Goal: Task Accomplishment & Management: Complete application form

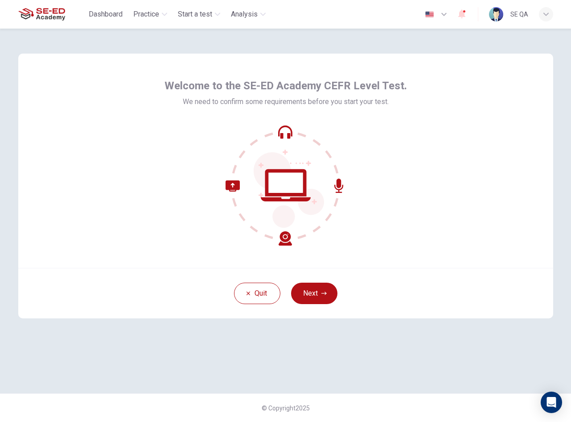
drag, startPoint x: 332, startPoint y: 290, endPoint x: 324, endPoint y: 278, distance: 13.9
click at [331, 290] on button "Next" at bounding box center [314, 292] width 46 height 21
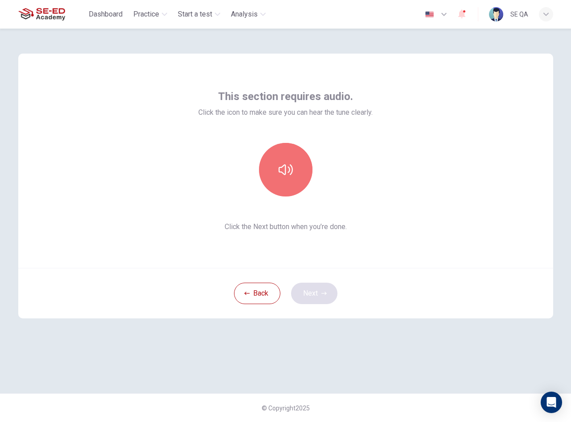
drag, startPoint x: 298, startPoint y: 179, endPoint x: 328, endPoint y: 285, distance: 110.4
click at [298, 178] on button "button" at bounding box center [286, 170] width 54 height 54
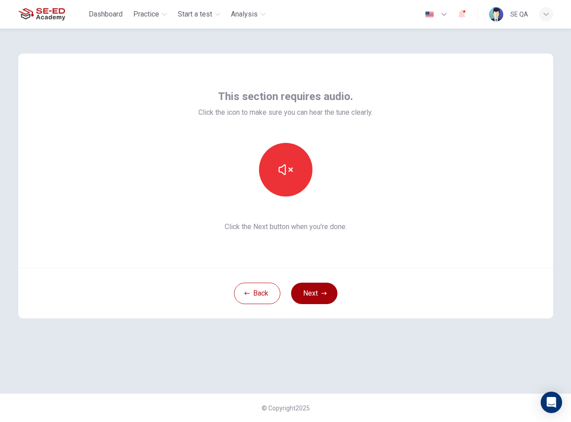
click at [328, 294] on button "Next" at bounding box center [314, 292] width 46 height 21
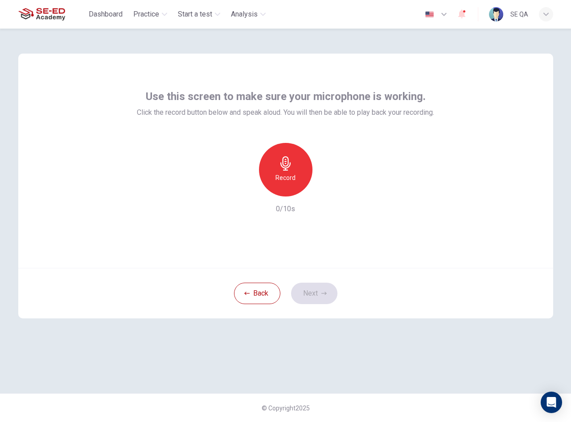
click at [291, 186] on div "Record" at bounding box center [286, 170] width 54 height 54
click at [291, 186] on div "Stop" at bounding box center [286, 170] width 54 height 54
click at [306, 287] on button "Next" at bounding box center [314, 292] width 46 height 21
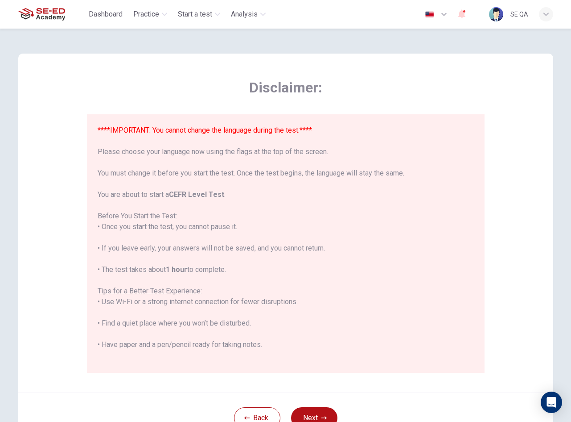
click at [319, 408] on button "Next" at bounding box center [314, 417] width 46 height 21
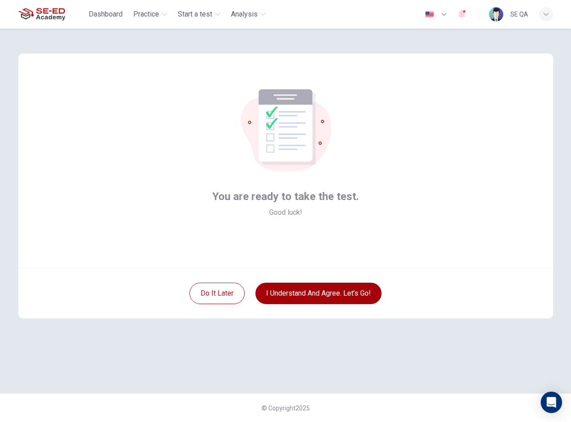
click at [332, 297] on button "I understand and agree. Let’s go!" at bounding box center [319, 292] width 126 height 21
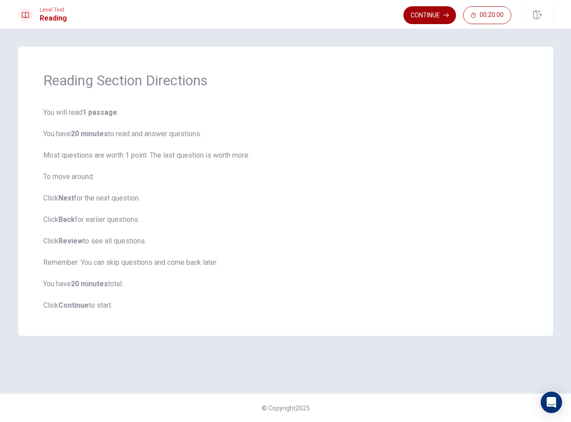
click at [420, 16] on button "Continue" at bounding box center [430, 15] width 53 height 18
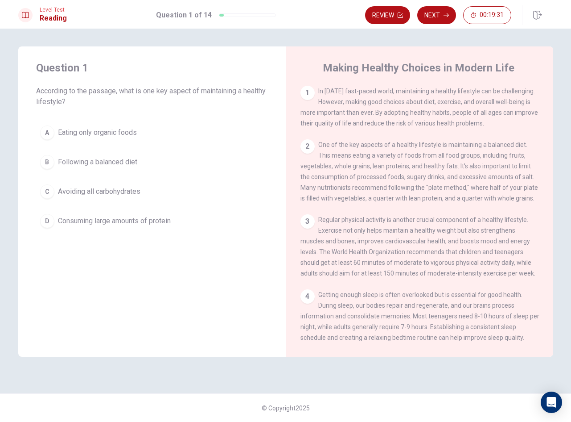
click at [160, 127] on button "A Eating only organic foods" at bounding box center [152, 132] width 232 height 22
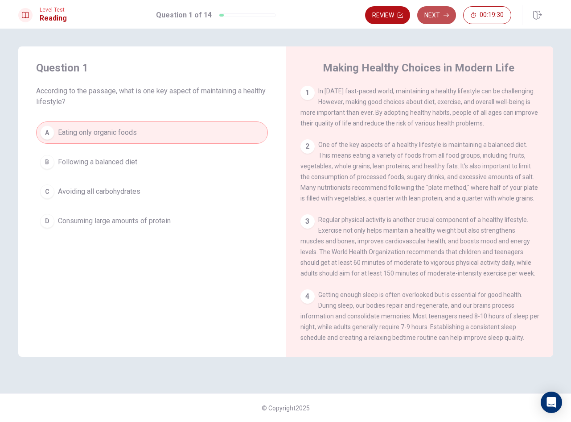
click at [439, 17] on button "Next" at bounding box center [437, 15] width 39 height 18
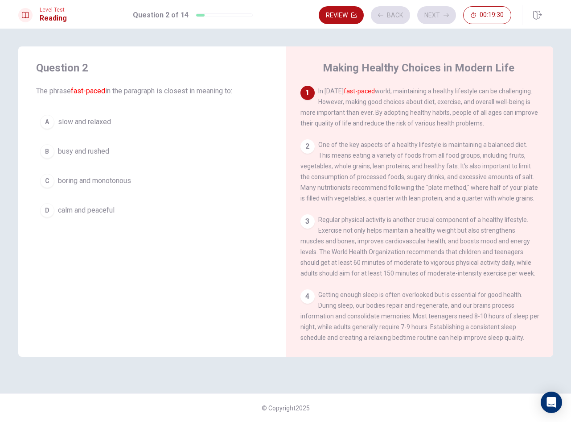
click at [175, 160] on button "B busy and rushed" at bounding box center [152, 151] width 232 height 22
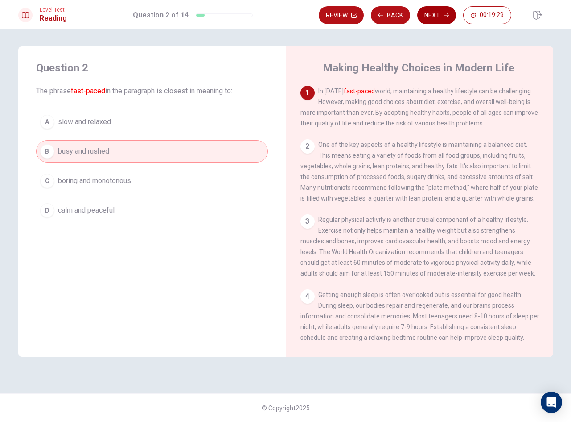
click at [433, 9] on button "Next" at bounding box center [437, 15] width 39 height 18
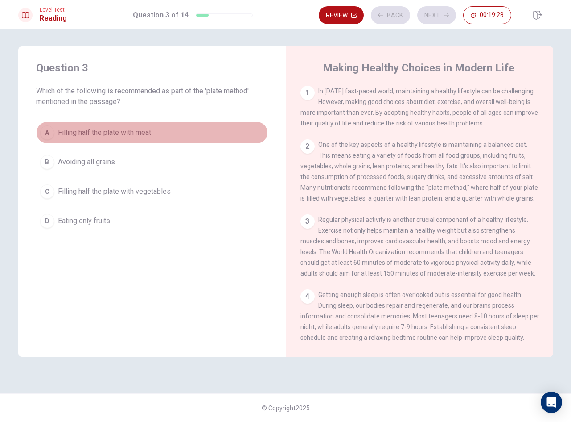
click at [174, 132] on button "A Filling half the plate with meat" at bounding box center [152, 132] width 232 height 22
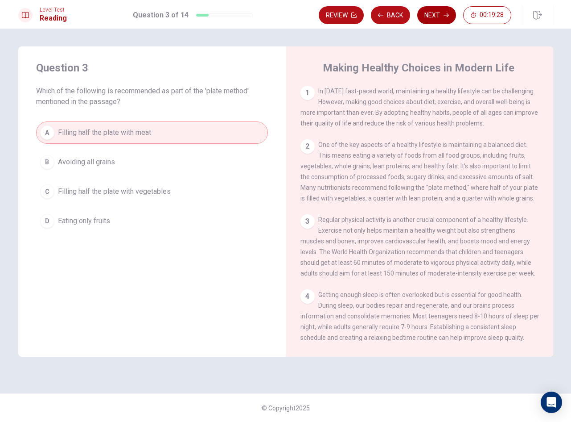
click at [445, 17] on icon "button" at bounding box center [446, 14] width 5 height 5
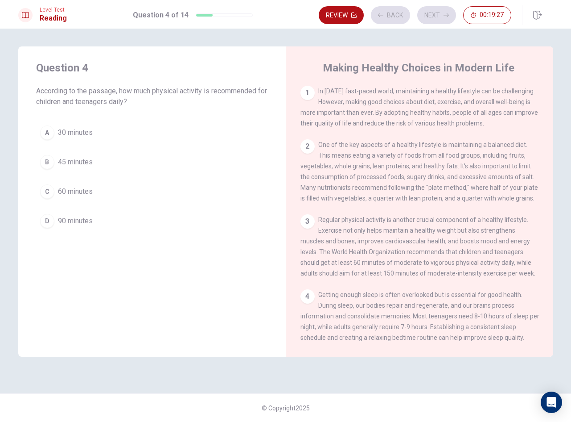
drag, startPoint x: 196, startPoint y: 164, endPoint x: 219, endPoint y: 160, distance: 23.0
click at [197, 164] on button "B 45 minutes" at bounding box center [152, 162] width 232 height 22
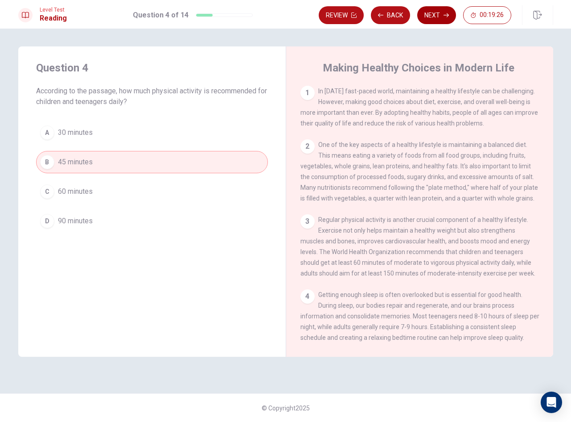
click at [431, 11] on button "Next" at bounding box center [437, 15] width 39 height 18
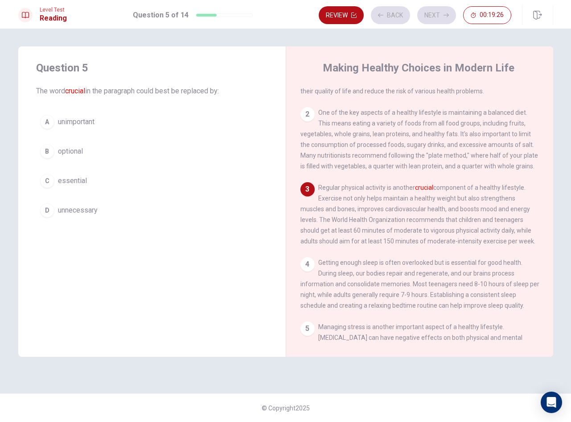
scroll to position [33, 0]
click at [178, 130] on button "A unimportant" at bounding box center [152, 122] width 232 height 22
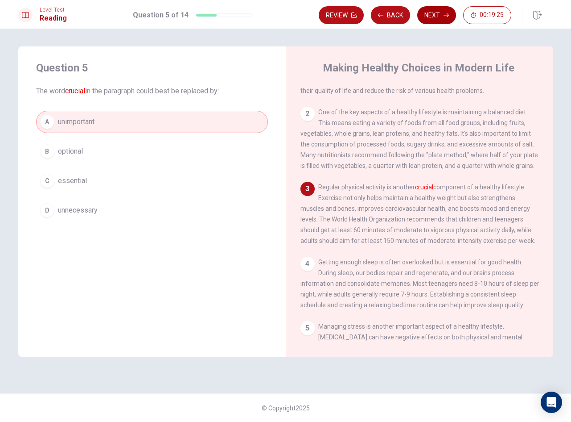
click at [437, 14] on button "Next" at bounding box center [437, 15] width 39 height 18
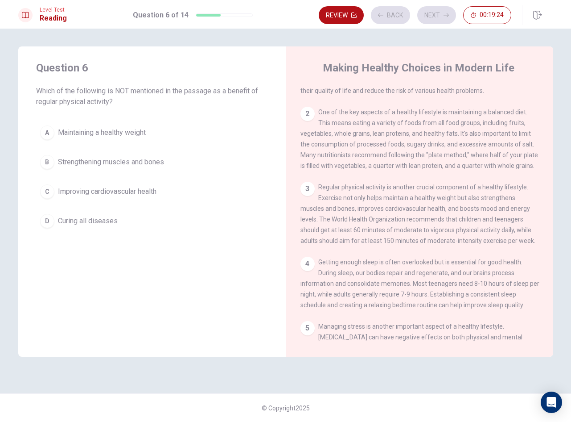
drag, startPoint x: 186, startPoint y: 164, endPoint x: 192, endPoint y: 163, distance: 5.9
click at [187, 164] on button "B Strengthening muscles and bones" at bounding box center [152, 162] width 232 height 22
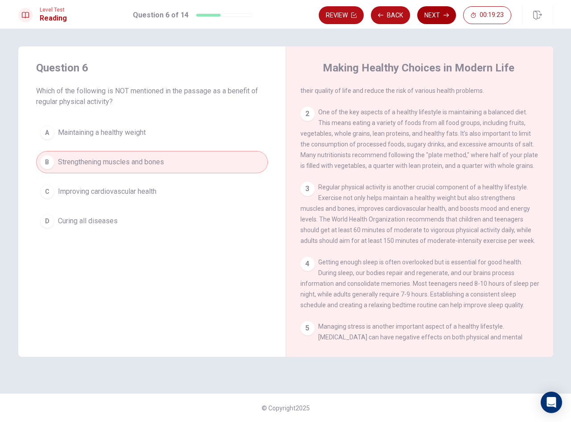
click at [428, 16] on button "Next" at bounding box center [437, 15] width 39 height 18
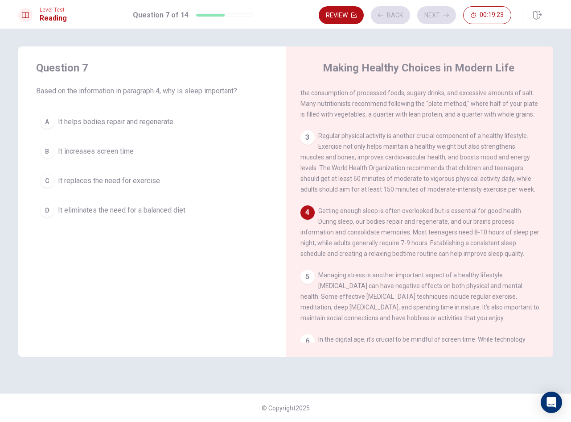
scroll to position [99, 0]
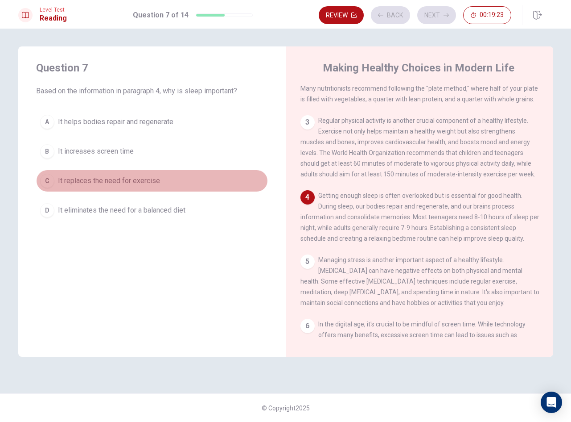
click at [189, 178] on button "C It replaces the need for exercise" at bounding box center [152, 181] width 232 height 22
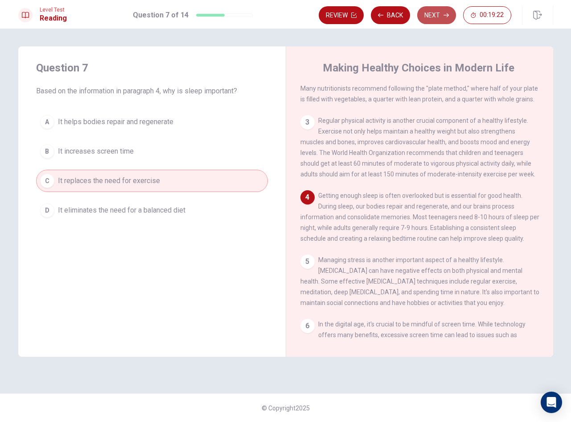
click at [439, 19] on button "Next" at bounding box center [437, 15] width 39 height 18
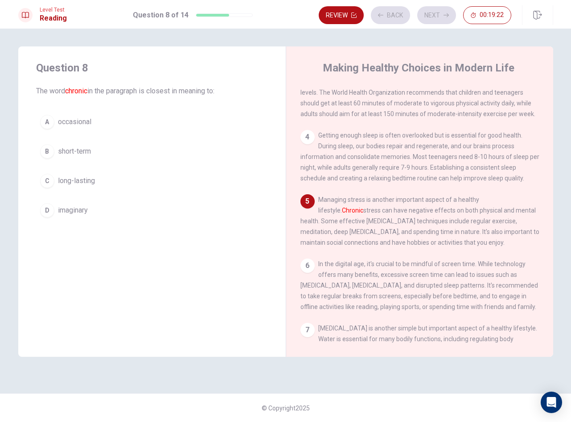
scroll to position [166, 0]
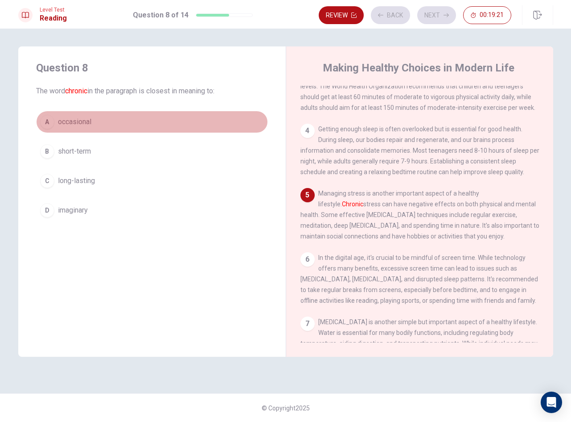
click at [178, 123] on button "A occasional" at bounding box center [152, 122] width 232 height 22
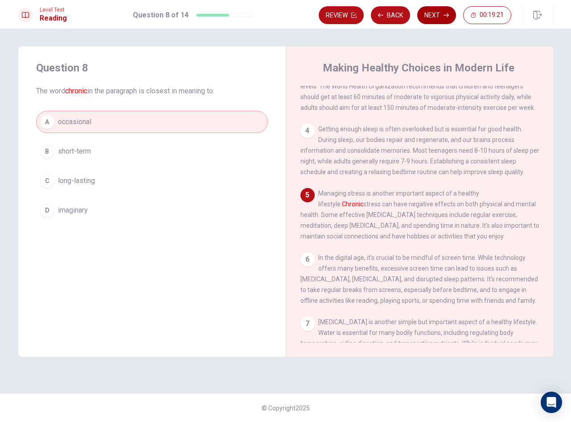
click at [439, 17] on button "Next" at bounding box center [437, 15] width 39 height 18
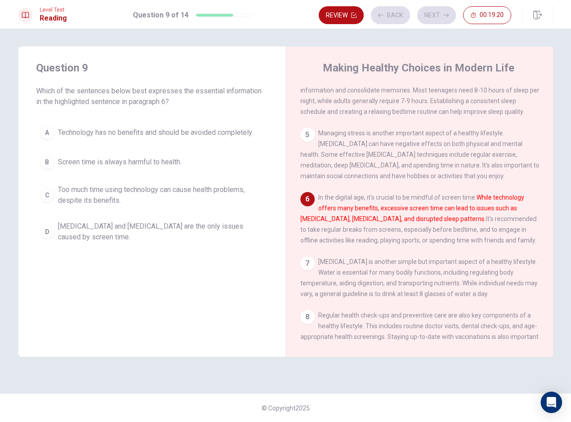
scroll to position [232, 0]
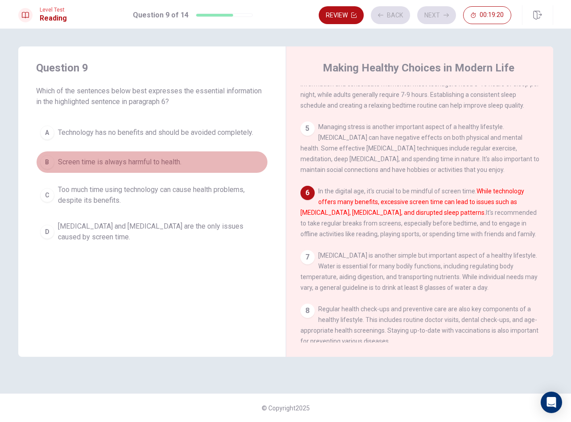
click at [192, 159] on button "B Screen time is always harmful to health." at bounding box center [152, 162] width 232 height 22
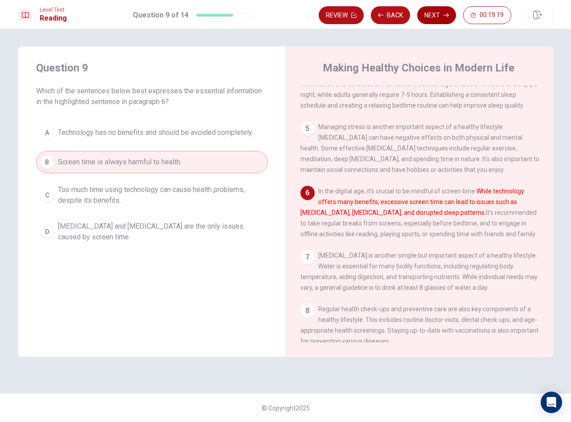
click at [438, 15] on button "Next" at bounding box center [437, 15] width 39 height 18
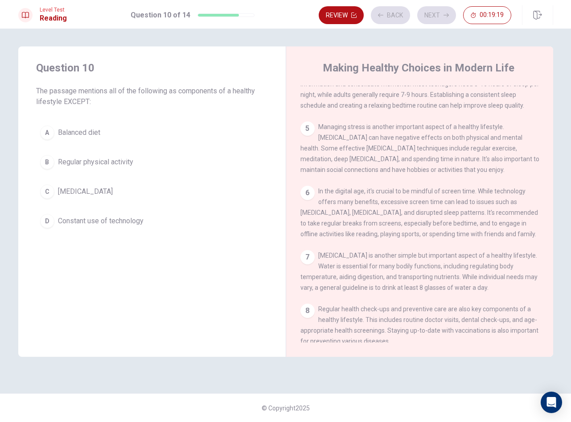
click at [223, 126] on button "A Balanced diet" at bounding box center [152, 132] width 232 height 22
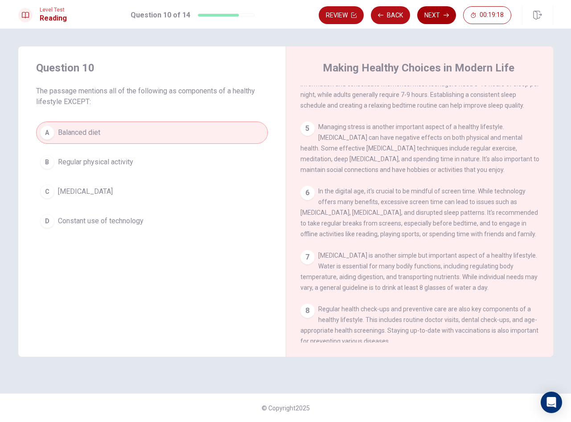
click at [423, 17] on button "Next" at bounding box center [437, 15] width 39 height 18
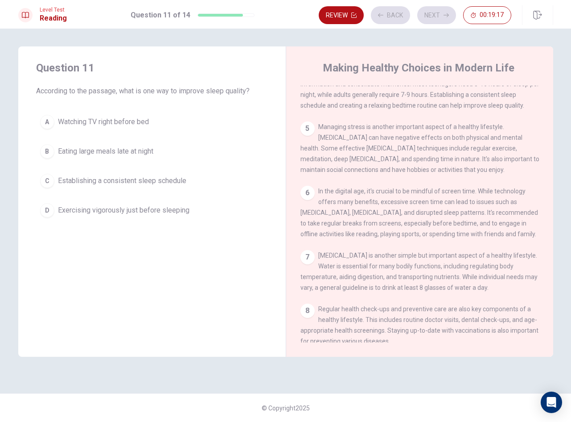
click at [216, 166] on div "A Watching TV right before bed B Eating large meals late at night C Establishin…" at bounding box center [152, 166] width 232 height 111
click at [213, 172] on button "C Establishing a consistent sleep schedule" at bounding box center [152, 181] width 232 height 22
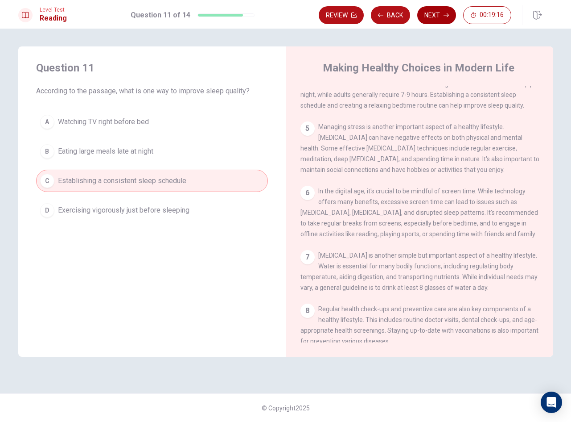
click at [435, 20] on button "Next" at bounding box center [437, 15] width 39 height 18
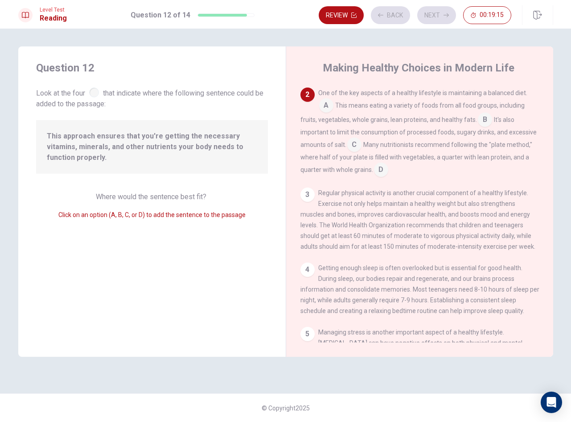
scroll to position [55, 0]
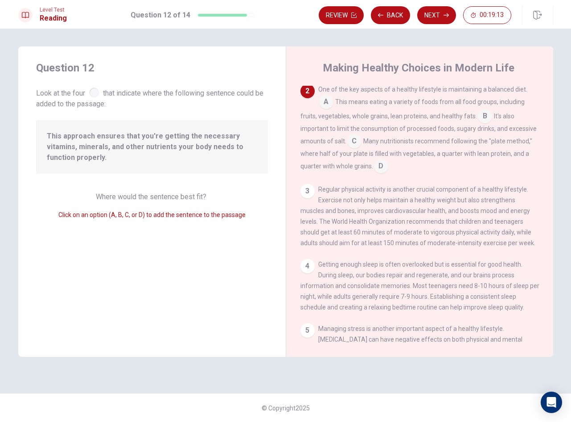
click at [379, 166] on input at bounding box center [381, 167] width 14 height 14
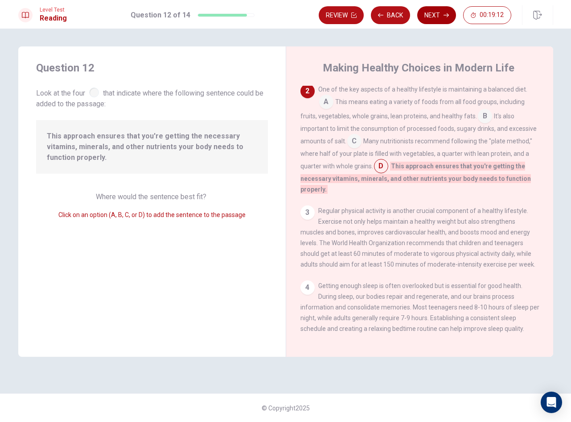
click at [429, 17] on button "Next" at bounding box center [437, 15] width 39 height 18
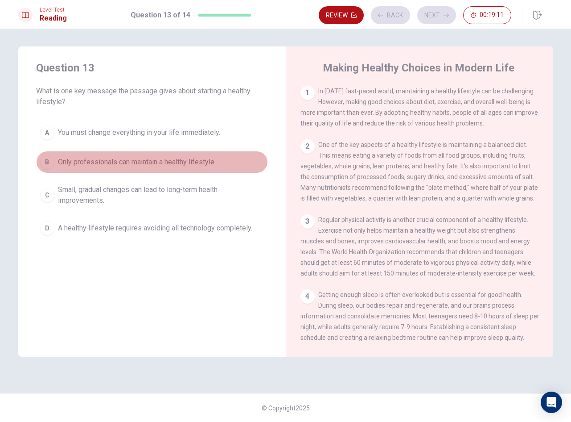
click at [221, 162] on button "B Only professionals can maintain a healthy lifestyle." at bounding box center [152, 162] width 232 height 22
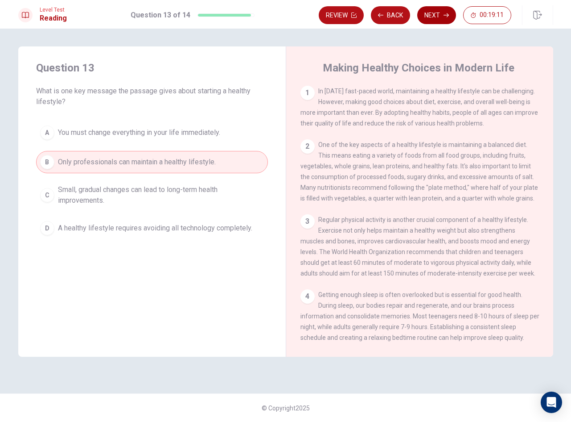
click at [432, 16] on button "Next" at bounding box center [437, 15] width 39 height 18
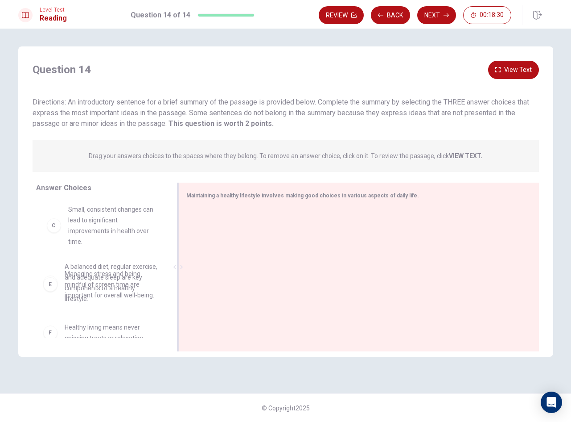
scroll to position [83, 0]
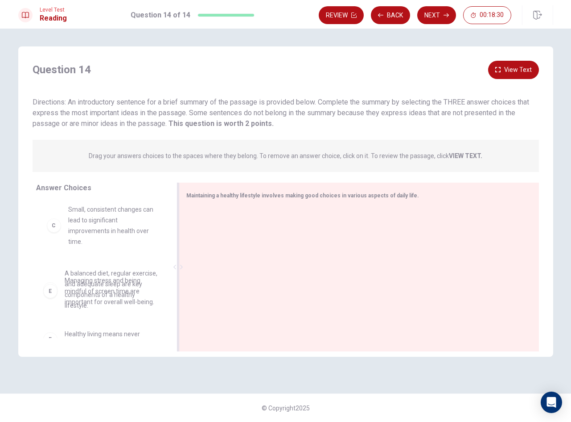
drag, startPoint x: 98, startPoint y: 235, endPoint x: 299, endPoint y: 255, distance: 202.2
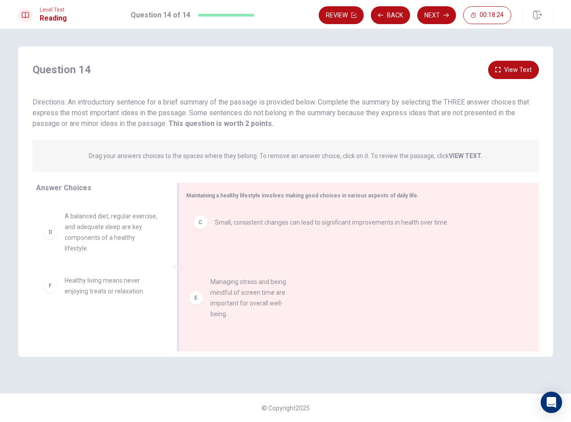
drag, startPoint x: 234, startPoint y: 295, endPoint x: 265, endPoint y: 294, distance: 30.8
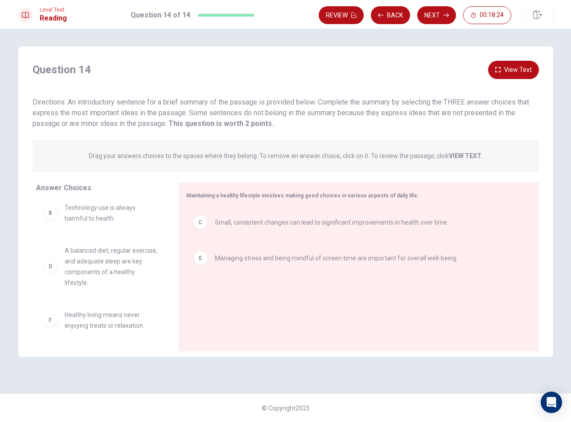
scroll to position [48, 0]
drag, startPoint x: 109, startPoint y: 272, endPoint x: 343, endPoint y: 289, distance: 234.8
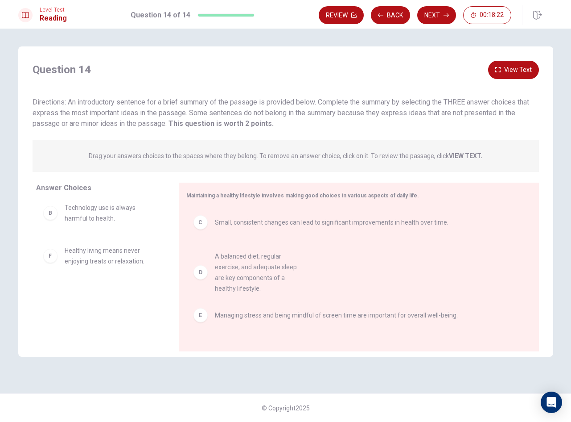
scroll to position [0, 0]
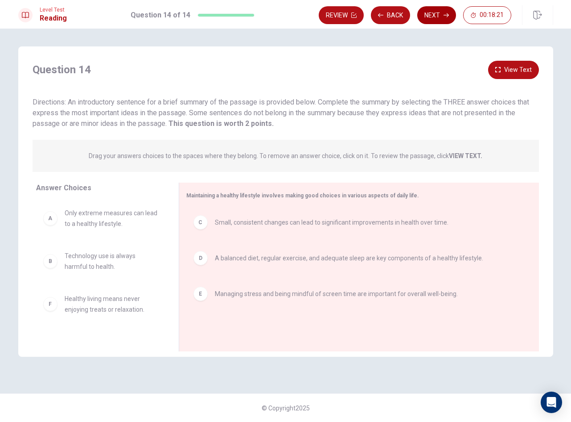
click at [441, 15] on button "Next" at bounding box center [437, 15] width 39 height 18
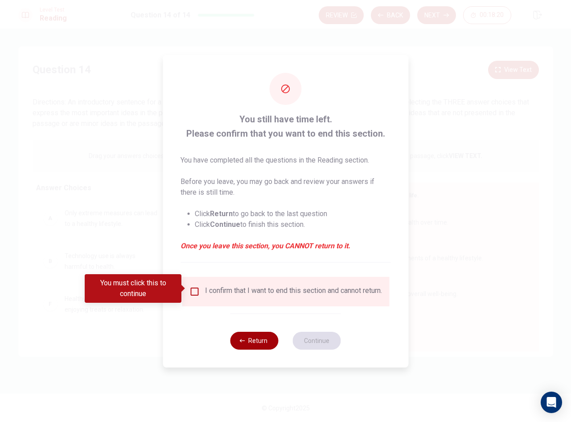
click at [262, 346] on button "Return" at bounding box center [255, 340] width 48 height 18
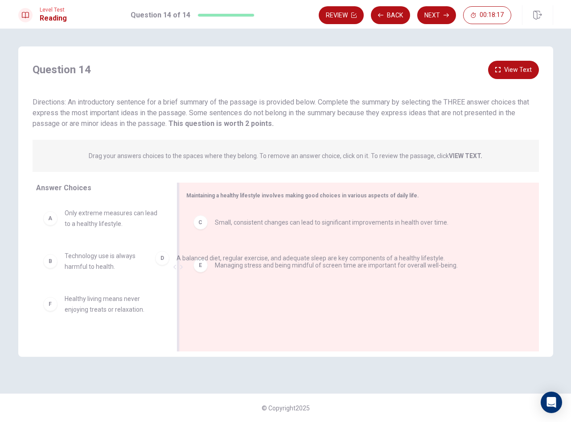
drag, startPoint x: 263, startPoint y: 261, endPoint x: 60, endPoint y: 266, distance: 203.5
drag, startPoint x: 91, startPoint y: 256, endPoint x: 265, endPoint y: 274, distance: 174.4
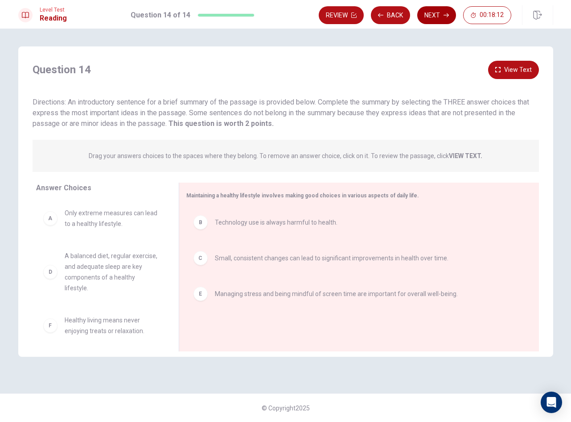
click at [435, 15] on button "Next" at bounding box center [437, 15] width 39 height 18
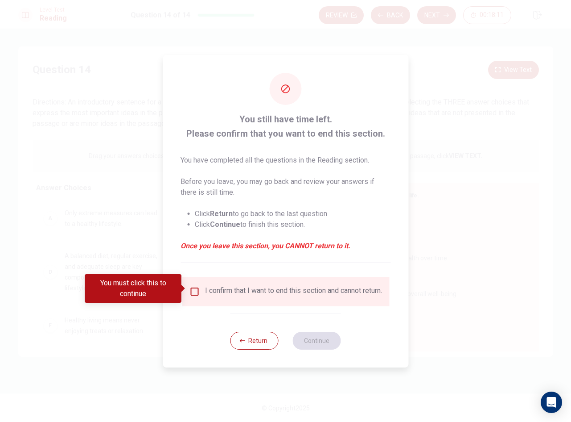
click at [195, 287] on input "You must click this to continue" at bounding box center [194, 291] width 11 height 11
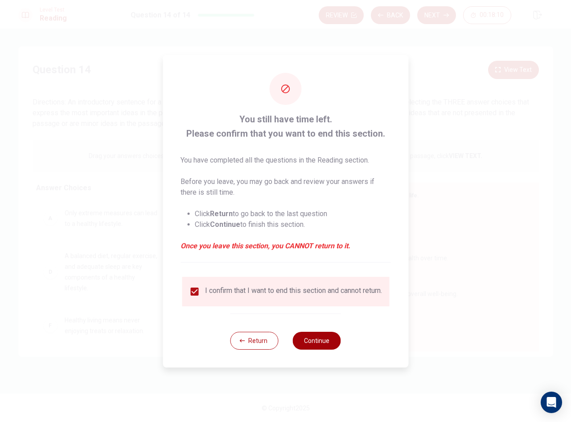
click at [313, 339] on button "Continue" at bounding box center [317, 340] width 48 height 18
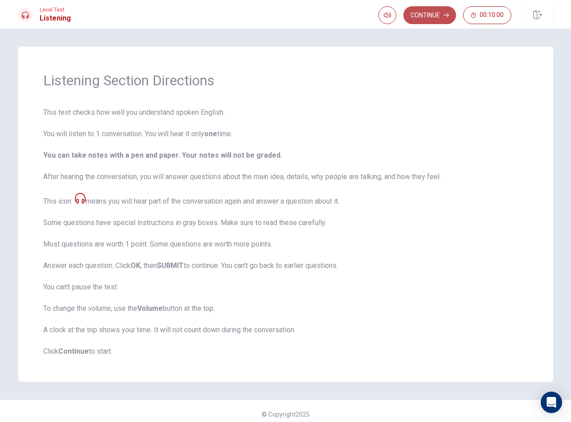
click at [433, 14] on button "Continue" at bounding box center [430, 15] width 53 height 18
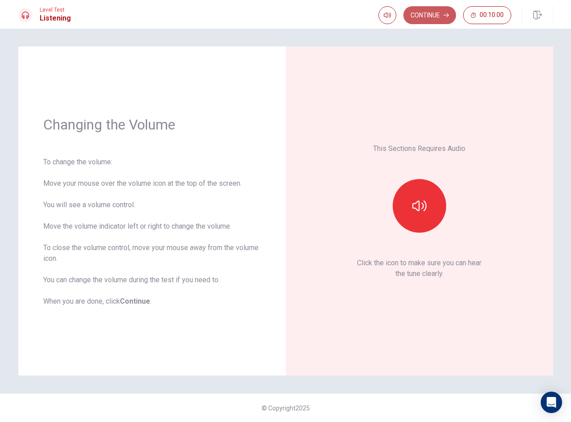
click at [434, 16] on button "Continue" at bounding box center [430, 15] width 53 height 18
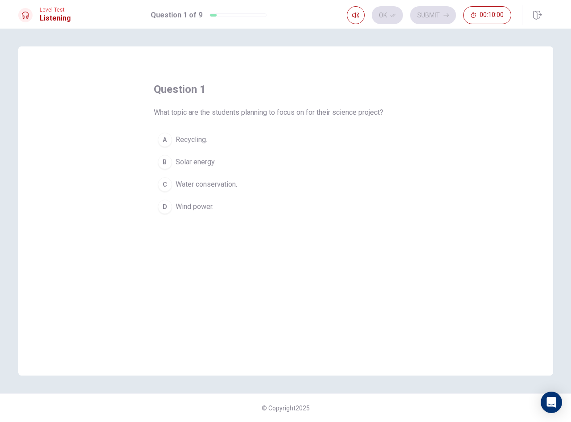
click at [245, 141] on button "A Recycling." at bounding box center [286, 139] width 264 height 22
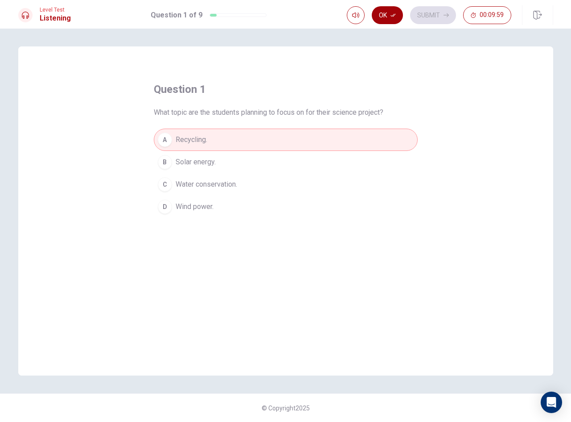
click at [397, 21] on button "Ok" at bounding box center [387, 15] width 31 height 18
click at [425, 16] on button "Submit" at bounding box center [433, 15] width 46 height 18
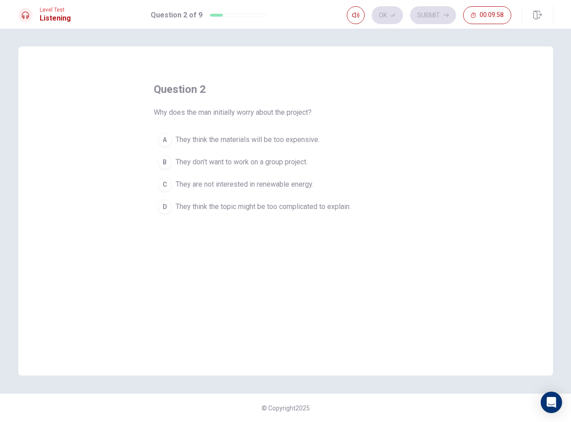
click at [260, 163] on span "They don’t want to work on a group project." at bounding box center [242, 162] width 132 height 11
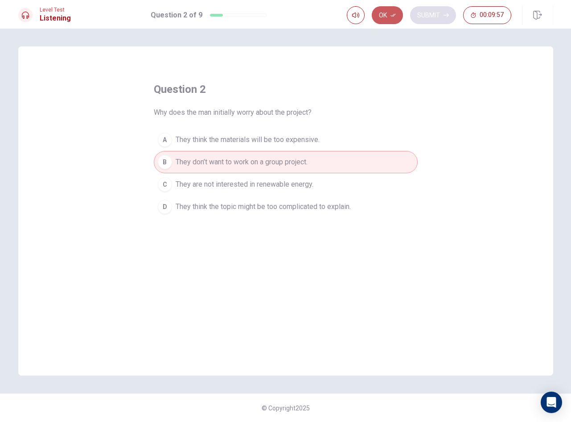
drag, startPoint x: 395, startPoint y: 18, endPoint x: 420, endPoint y: 15, distance: 24.8
click at [395, 18] on button "Ok" at bounding box center [387, 15] width 31 height 18
click at [423, 14] on button "Submit" at bounding box center [433, 15] width 46 height 18
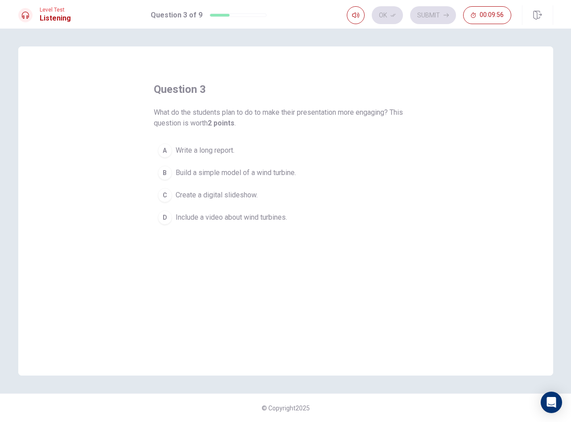
click at [316, 141] on button "A Write a long report." at bounding box center [286, 150] width 264 height 22
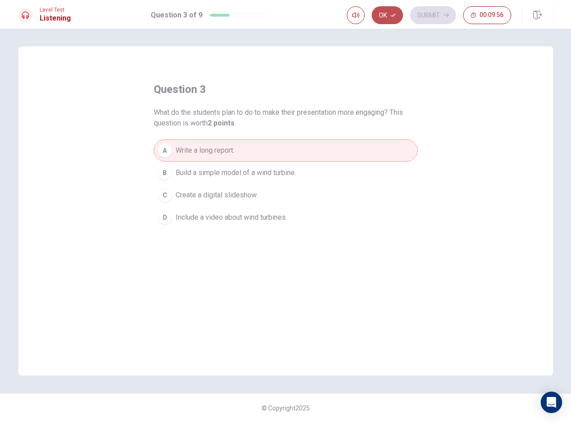
click at [389, 19] on button "Ok" at bounding box center [387, 15] width 31 height 18
click at [420, 16] on button "Submit" at bounding box center [433, 15] width 46 height 18
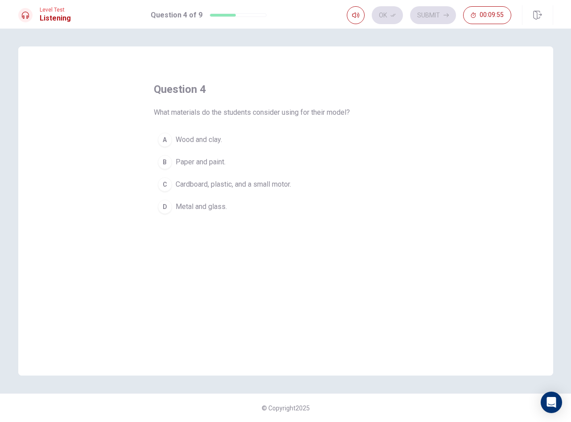
drag, startPoint x: 320, startPoint y: 185, endPoint x: 326, endPoint y: 173, distance: 13.8
click at [320, 185] on button "C Cardboard, plastic, and a small motor." at bounding box center [286, 184] width 264 height 22
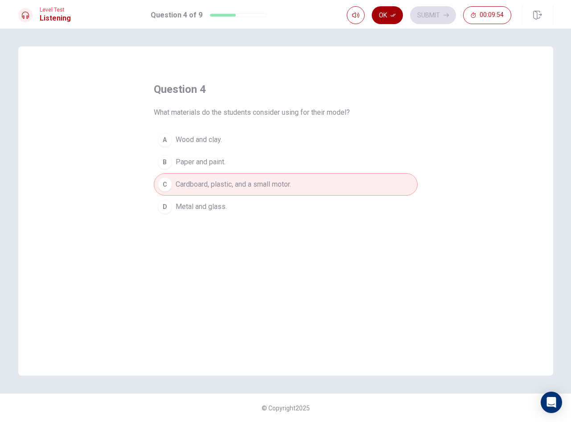
click at [396, 17] on icon "button" at bounding box center [393, 14] width 5 height 5
click at [422, 14] on button "Submit" at bounding box center [433, 15] width 46 height 18
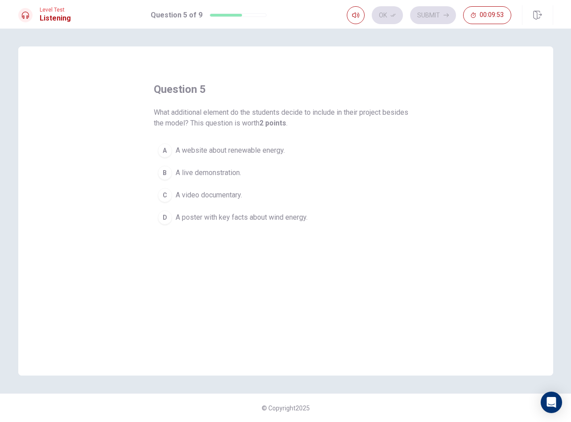
click at [290, 147] on button "A A website about renewable energy." at bounding box center [286, 150] width 264 height 22
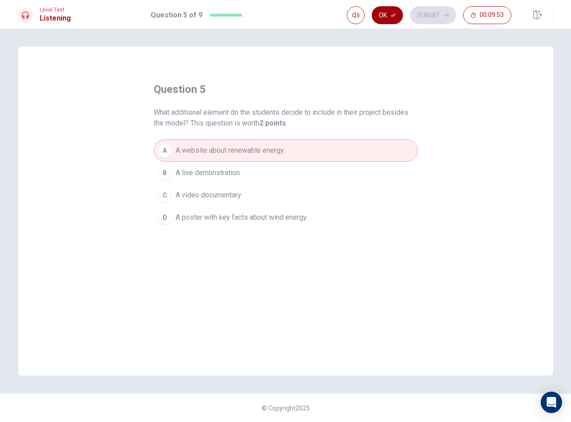
click at [385, 21] on button "Ok" at bounding box center [387, 15] width 31 height 18
click at [425, 16] on button "Submit" at bounding box center [433, 15] width 46 height 18
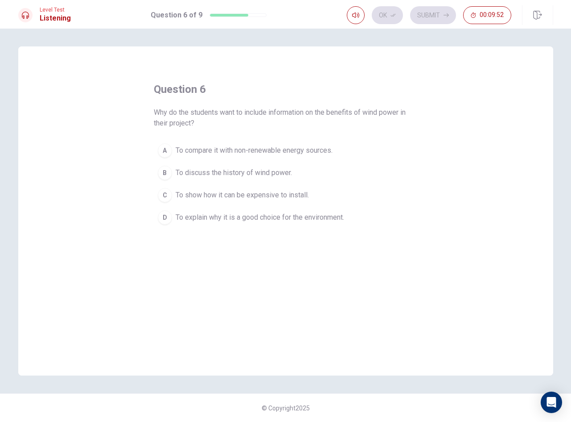
drag, startPoint x: 287, startPoint y: 175, endPoint x: 325, endPoint y: 142, distance: 50.0
click at [287, 174] on span "To discuss the history of wind power." at bounding box center [234, 172] width 116 height 11
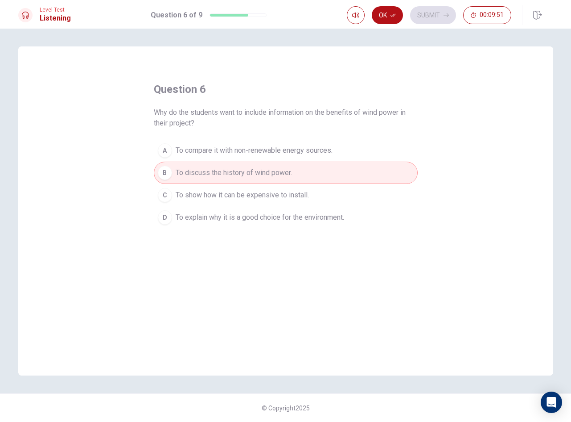
click at [397, 24] on div "Ok Submit 00:09:51" at bounding box center [450, 15] width 207 height 20
click at [397, 19] on button "Ok" at bounding box center [387, 15] width 31 height 18
drag, startPoint x: 423, startPoint y: 14, endPoint x: 392, endPoint y: 47, distance: 45.5
click at [423, 14] on button "Submit" at bounding box center [433, 15] width 46 height 18
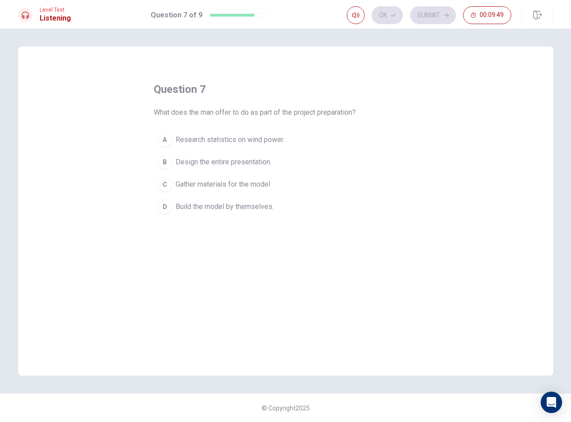
click at [306, 145] on button "A Research statistics on wind power. ." at bounding box center [286, 139] width 264 height 22
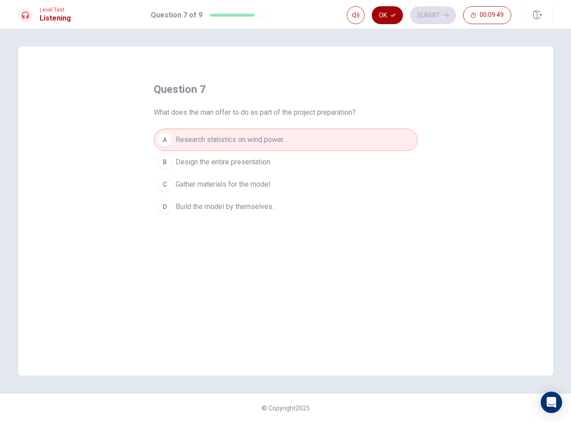
click at [392, 14] on icon "button" at bounding box center [393, 14] width 5 height 5
click at [436, 14] on button "Submit" at bounding box center [433, 15] width 46 height 18
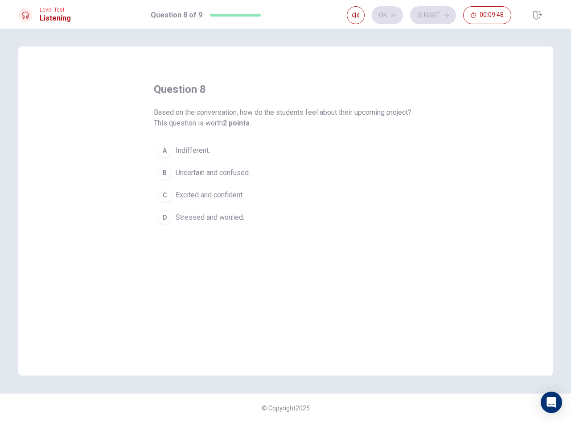
click at [263, 173] on button "B Uncertain and confused." at bounding box center [286, 172] width 264 height 22
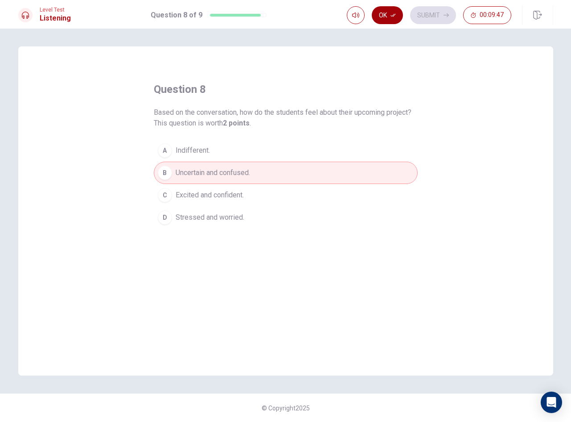
click at [388, 14] on button "Ok" at bounding box center [387, 15] width 31 height 18
click at [434, 14] on button "Submit" at bounding box center [433, 15] width 46 height 18
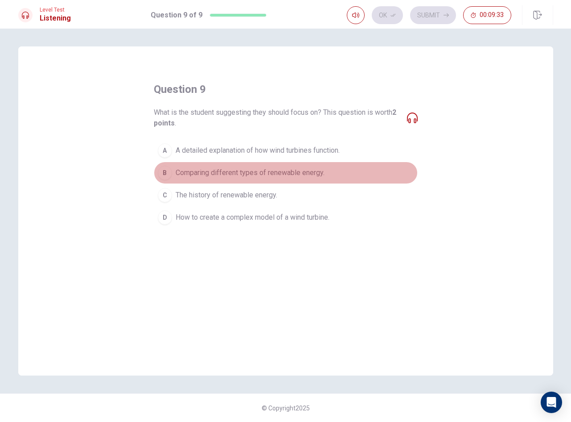
click at [307, 178] on span "Comparing different types of renewable energy." at bounding box center [250, 172] width 149 height 11
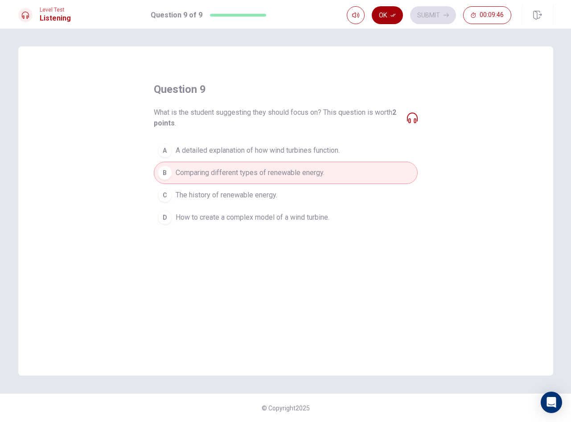
click at [391, 17] on icon "button" at bounding box center [393, 14] width 5 height 5
click at [429, 12] on button "Submit" at bounding box center [433, 15] width 46 height 18
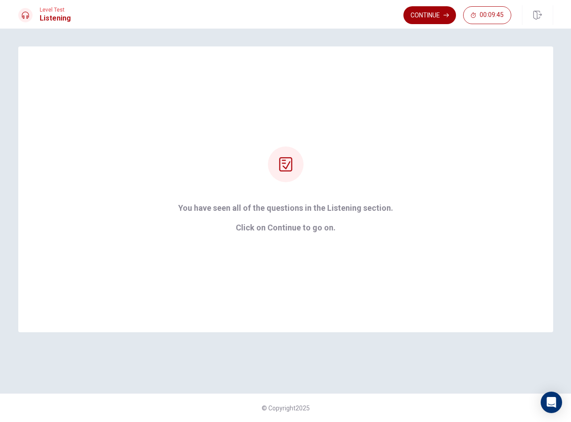
click at [434, 12] on button "Continue" at bounding box center [430, 15] width 53 height 18
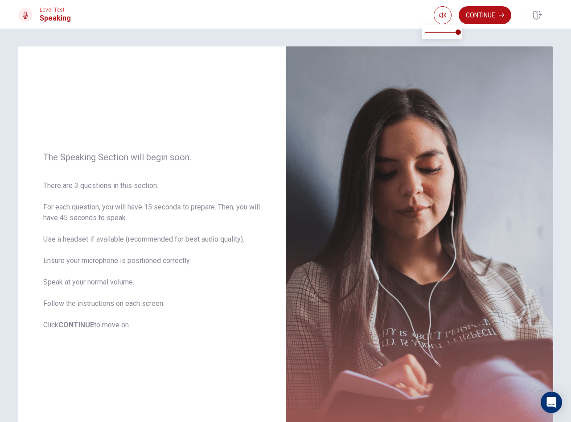
click at [510, 7] on div "Continue" at bounding box center [473, 15] width 78 height 18
click at [504, 13] on icon "button" at bounding box center [501, 14] width 5 height 5
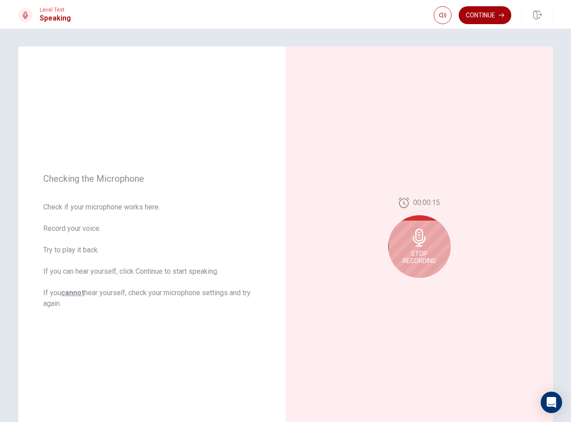
click at [482, 16] on button "Continue" at bounding box center [485, 15] width 53 height 18
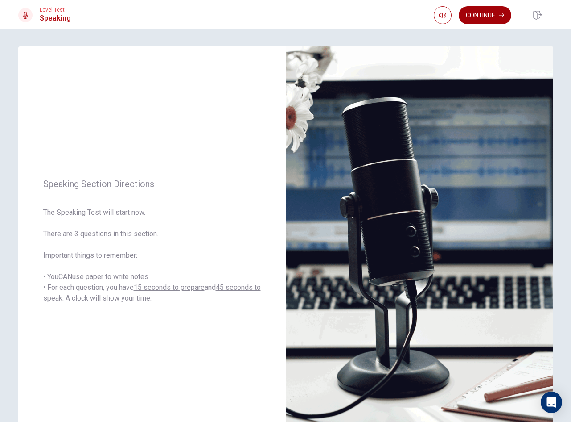
click at [487, 15] on button "Continue" at bounding box center [485, 15] width 53 height 18
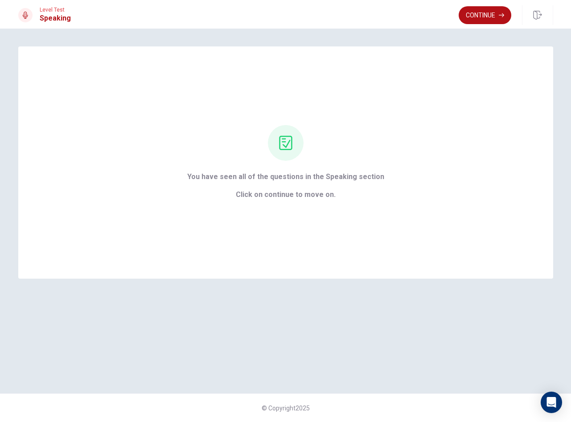
drag, startPoint x: 472, startPoint y: 18, endPoint x: 477, endPoint y: 21, distance: 5.7
click at [472, 18] on button "Continue" at bounding box center [485, 15] width 53 height 18
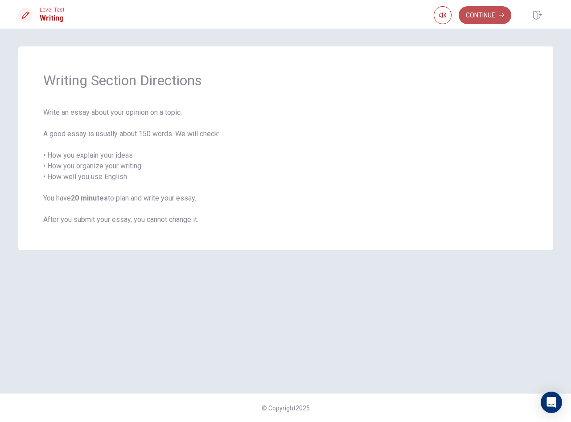
click at [486, 21] on button "Continue" at bounding box center [485, 15] width 53 height 18
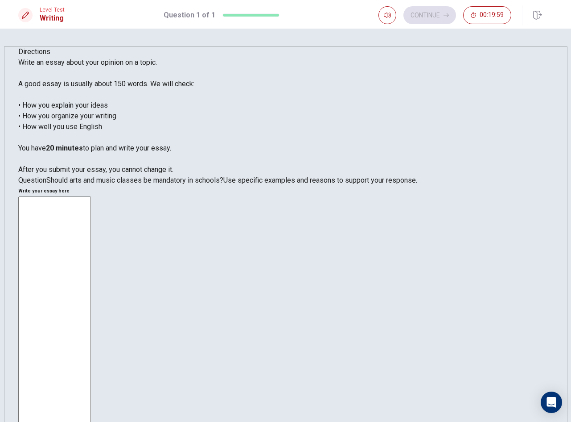
click at [91, 196] on textarea at bounding box center [54, 328] width 73 height 265
type textarea "q"
type textarea "x"
type textarea "qa"
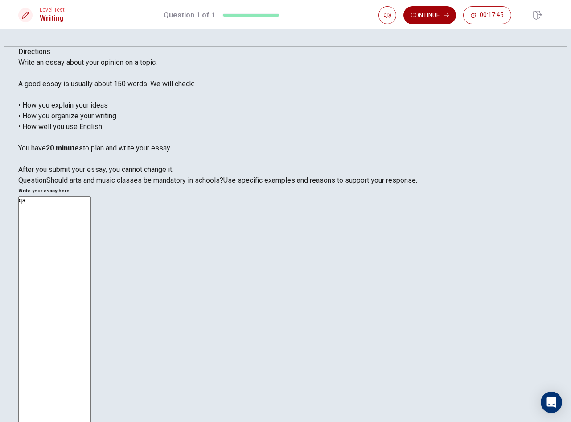
type textarea "x"
type textarea "qa"
click at [441, 16] on button "Continue" at bounding box center [430, 15] width 53 height 18
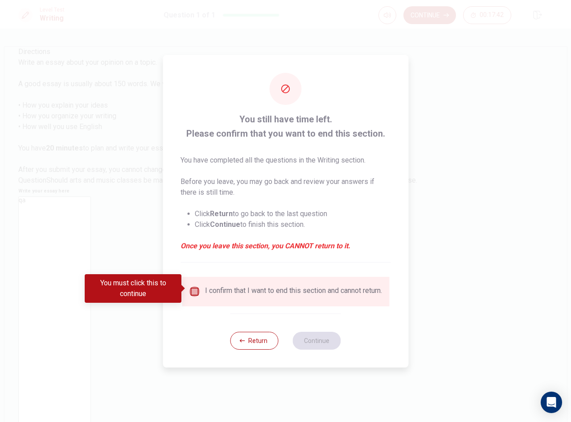
click at [194, 288] on input "You must click this to continue" at bounding box center [194, 291] width 11 height 11
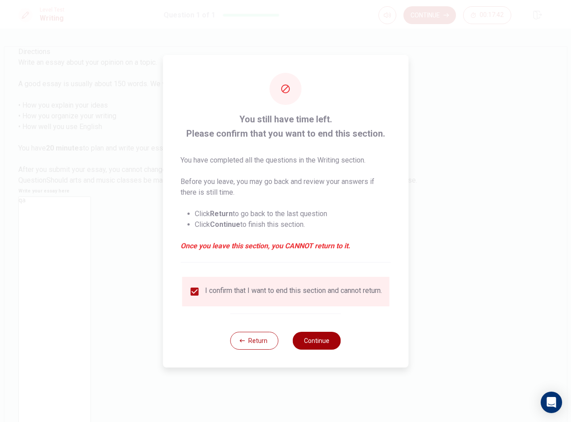
click at [320, 344] on button "Continue" at bounding box center [317, 340] width 48 height 18
type textarea "x"
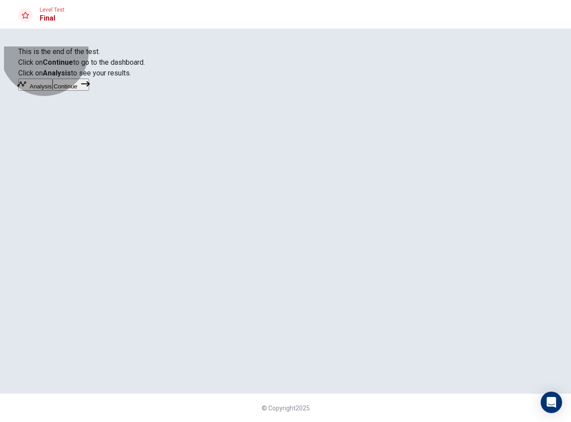
click at [89, 91] on button "Continue" at bounding box center [71, 85] width 36 height 12
